Goal: Task Accomplishment & Management: Manage account settings

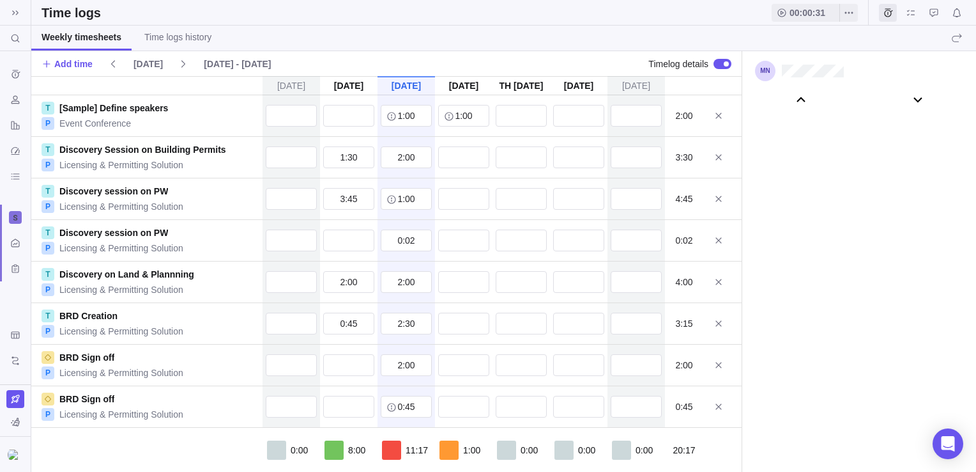
scroll to position [71435, 0]
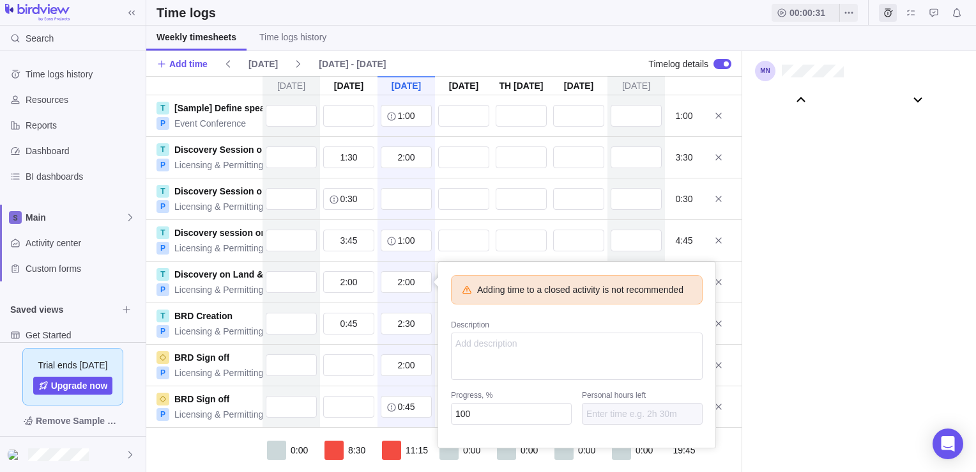
scroll to position [71435, 0]
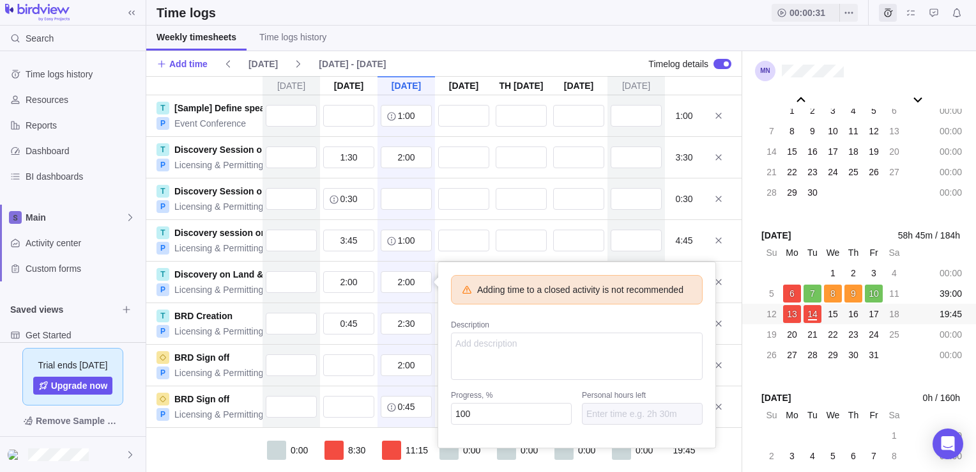
click at [56, 243] on body "Search Time logs history Resources Reports Dashboard BI dashboards Main Activit…" at bounding box center [488, 236] width 976 height 472
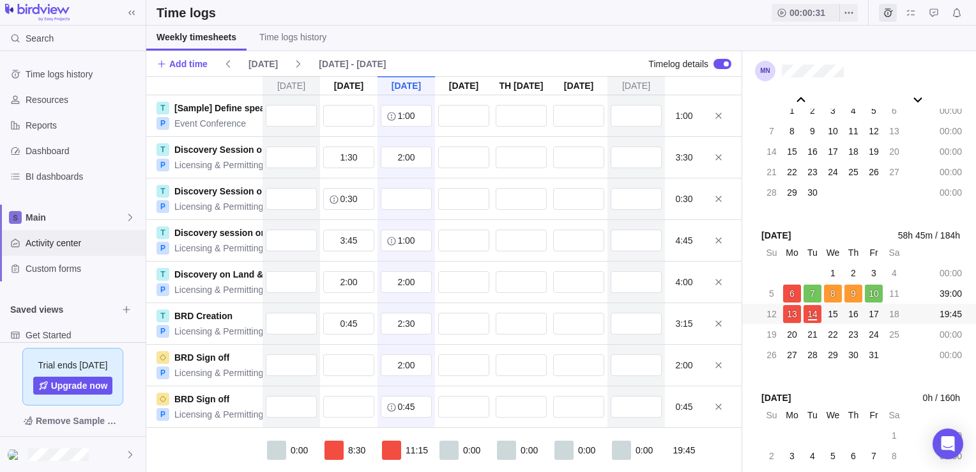
click at [56, 243] on span "Activity center" at bounding box center [83, 242] width 115 height 13
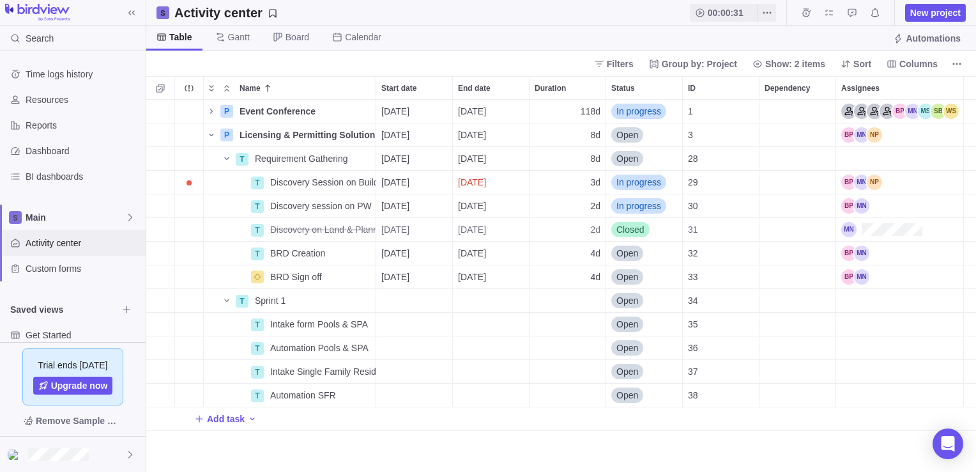
scroll to position [362, 820]
click at [339, 254] on span "Details" at bounding box center [335, 253] width 29 height 13
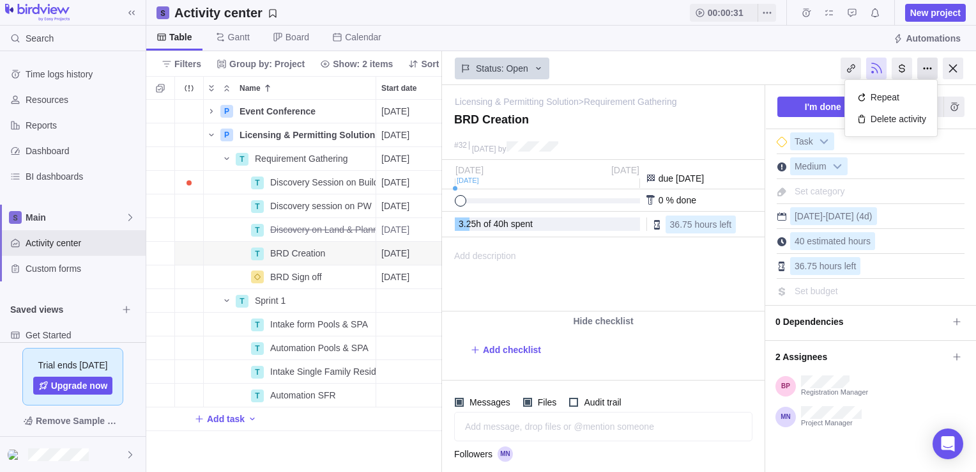
click at [925, 70] on div at bounding box center [928, 69] width 20 height 22
click at [904, 70] on div at bounding box center [902, 69] width 20 height 22
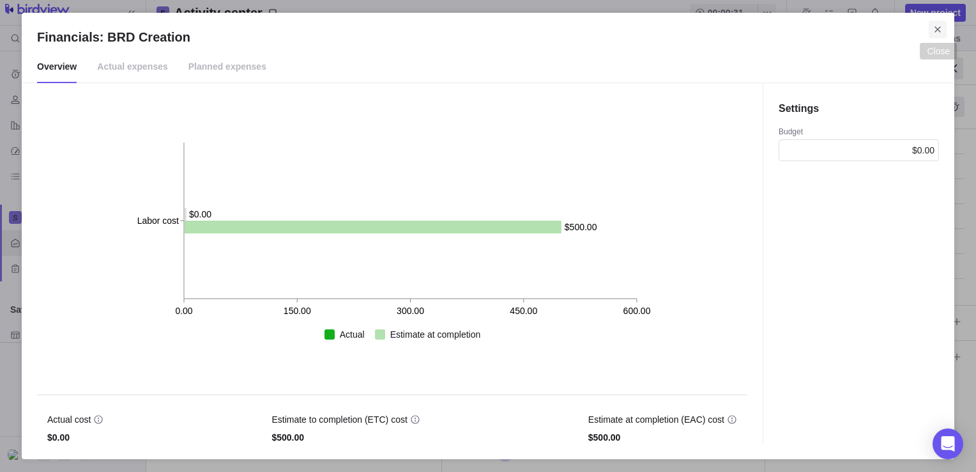
click at [941, 29] on icon "Close" at bounding box center [938, 29] width 10 height 10
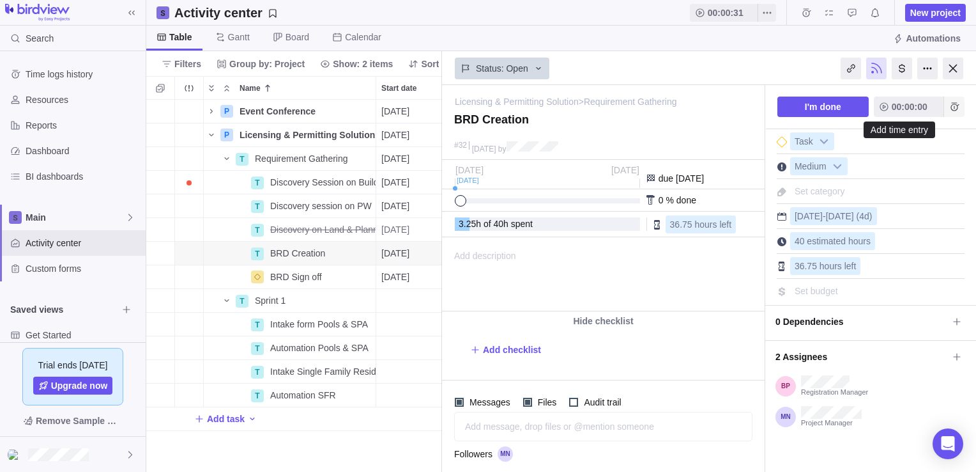
click at [951, 105] on icon "Add time entry" at bounding box center [955, 106] width 8 height 8
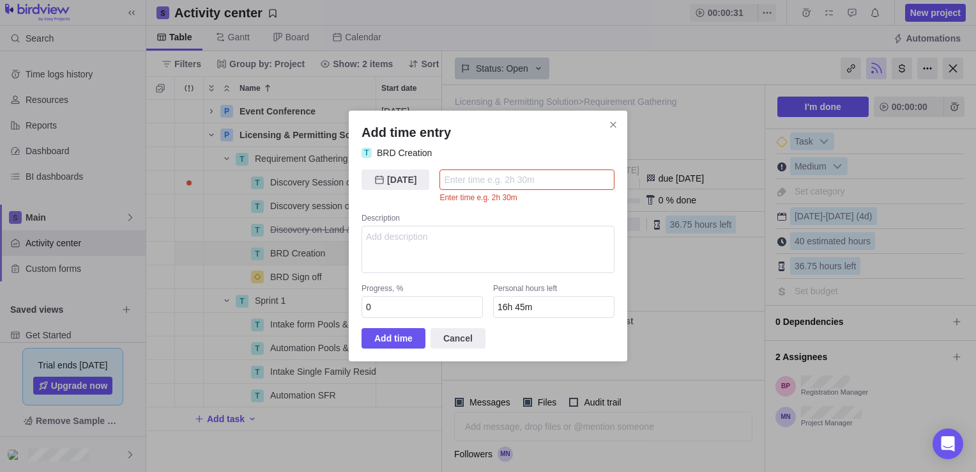
click at [489, 129] on h2 "Add time entry" at bounding box center [488, 132] width 253 height 18
drag, startPoint x: 524, startPoint y: 122, endPoint x: 663, endPoint y: 146, distance: 141.4
click at [663, 146] on div "Add time entry T BRD Creation [DATE] [DATE] Enter time e.g. 2h 30m Description …" at bounding box center [488, 236] width 976 height 472
drag, startPoint x: 663, startPoint y: 146, endPoint x: 614, endPoint y: 124, distance: 54.0
click at [614, 124] on icon "Close" at bounding box center [613, 124] width 10 height 10
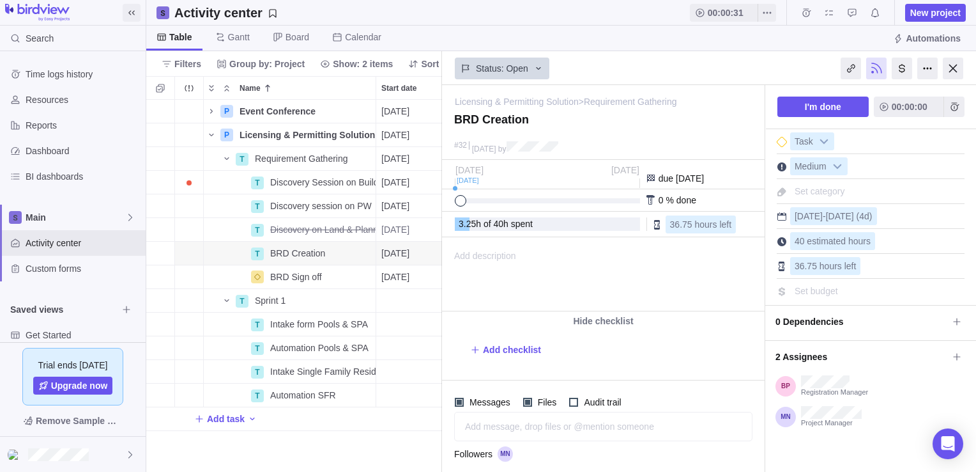
click at [135, 15] on icon at bounding box center [132, 13] width 10 height 10
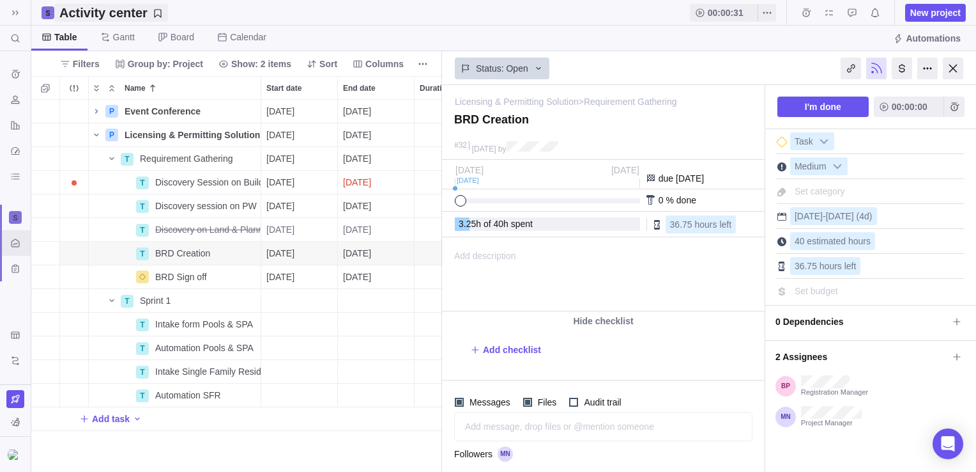
scroll to position [362, 401]
click at [17, 148] on icon "Dashboard" at bounding box center [15, 151] width 10 height 10
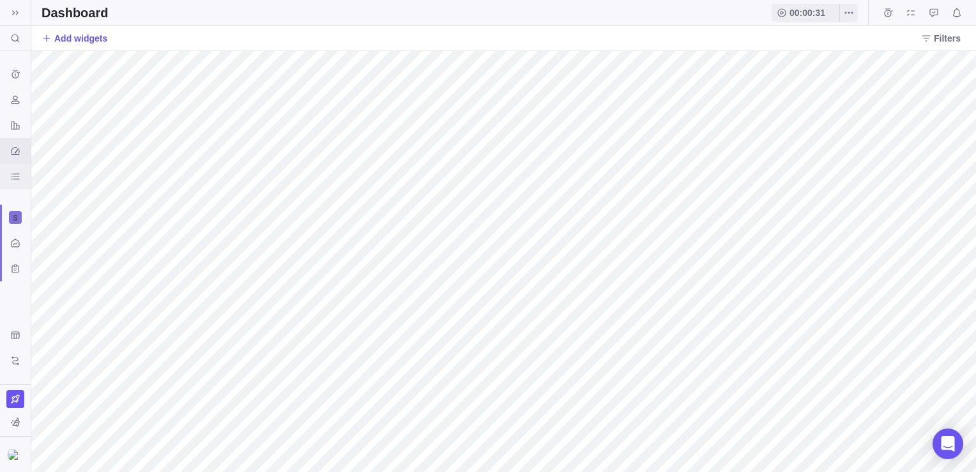
click at [15, 171] on icon "BI dashboards" at bounding box center [15, 176] width 10 height 10
